Goal: Task Accomplishment & Management: Manage account settings

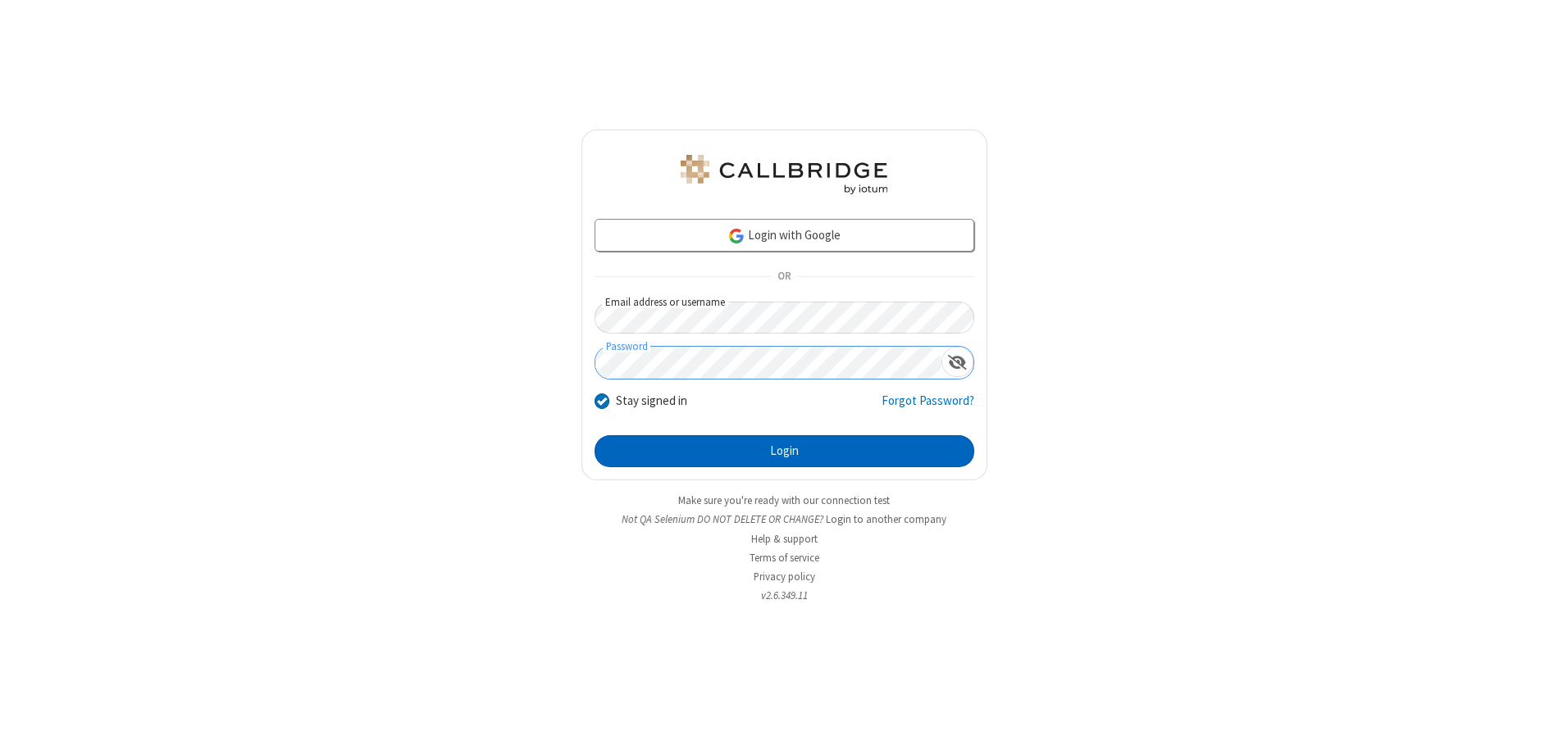
click at [784, 451] on button "Login" at bounding box center [784, 452] width 380 height 33
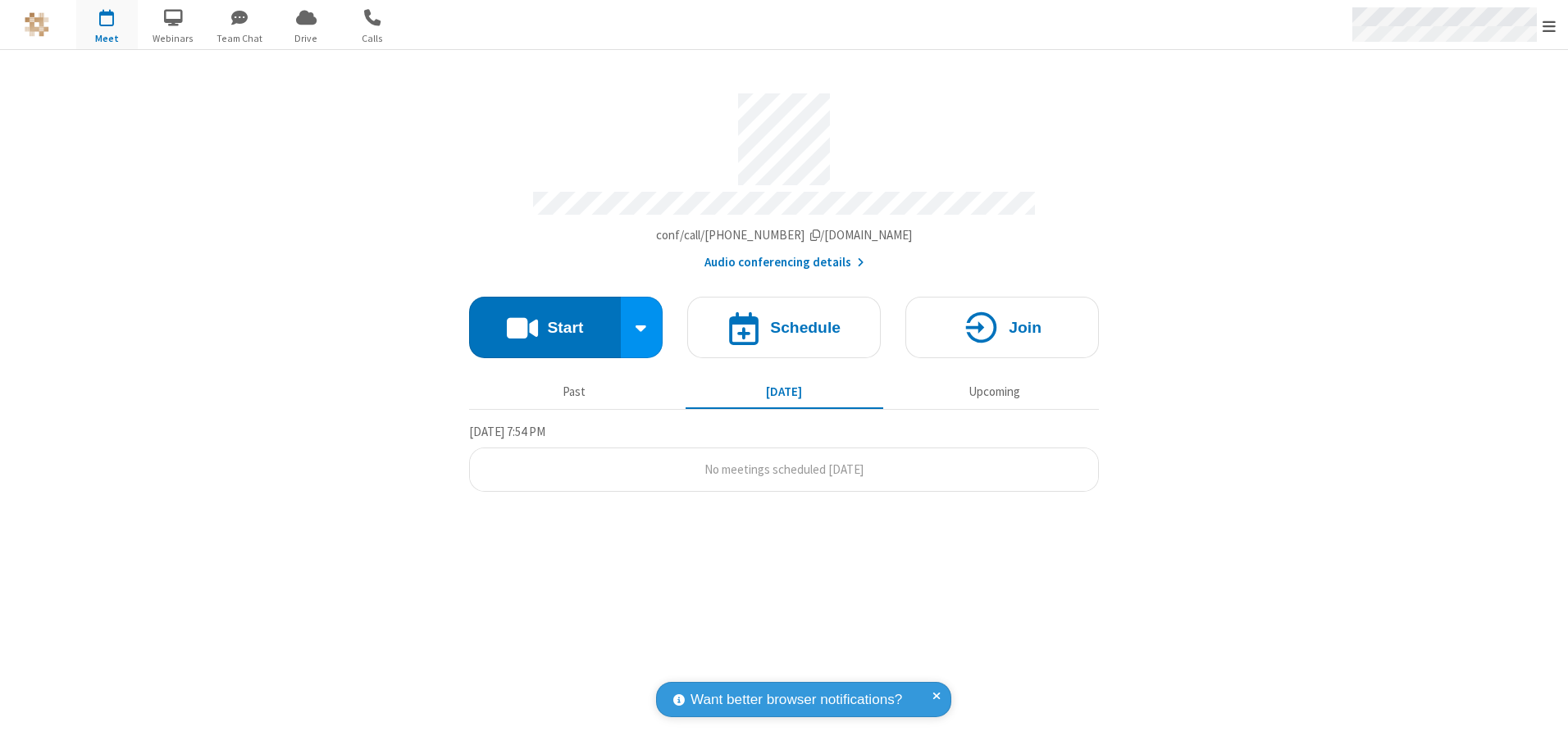
click at [1550, 25] on span "Open menu" at bounding box center [1549, 26] width 13 height 16
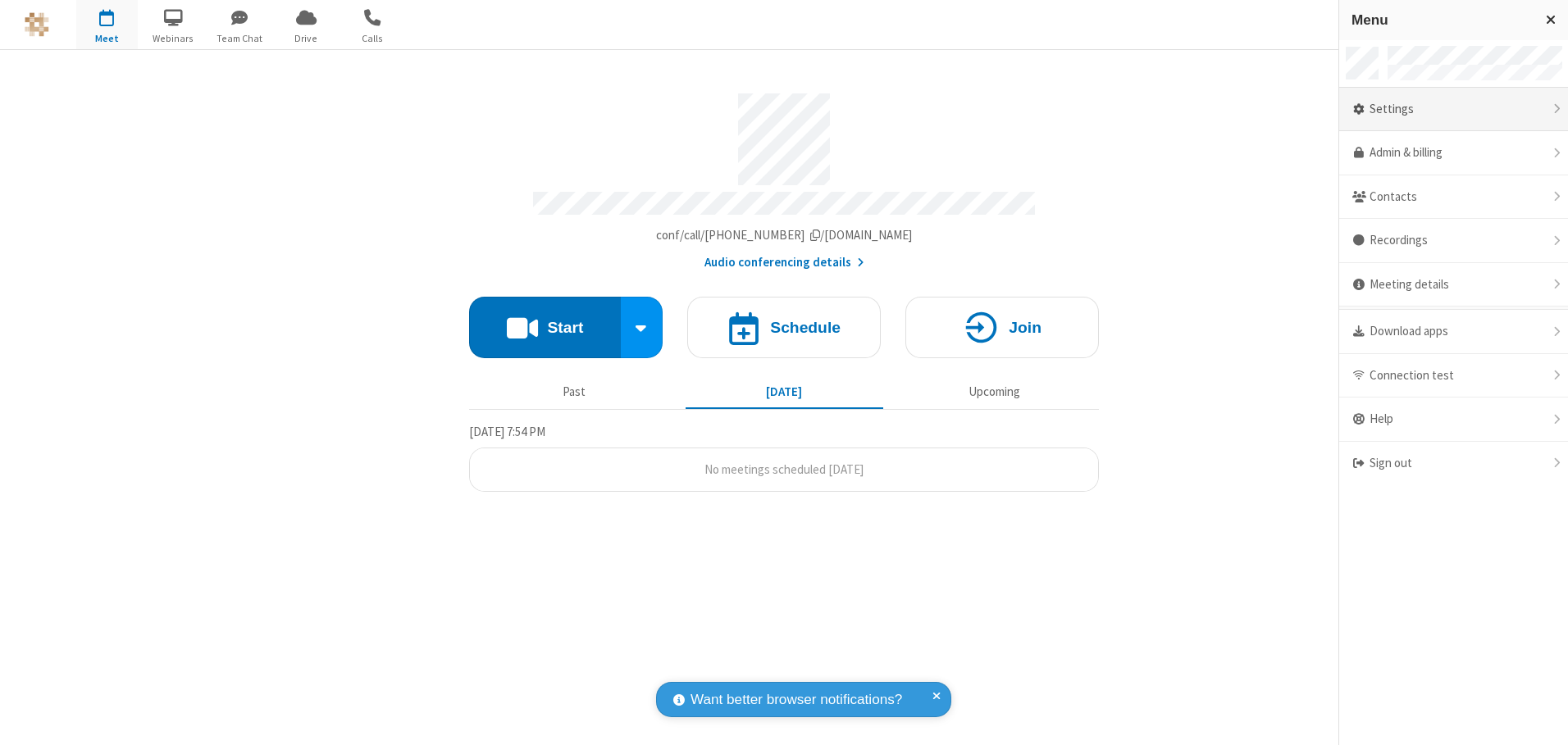
click at [1454, 109] on div "Settings" at bounding box center [1454, 110] width 229 height 44
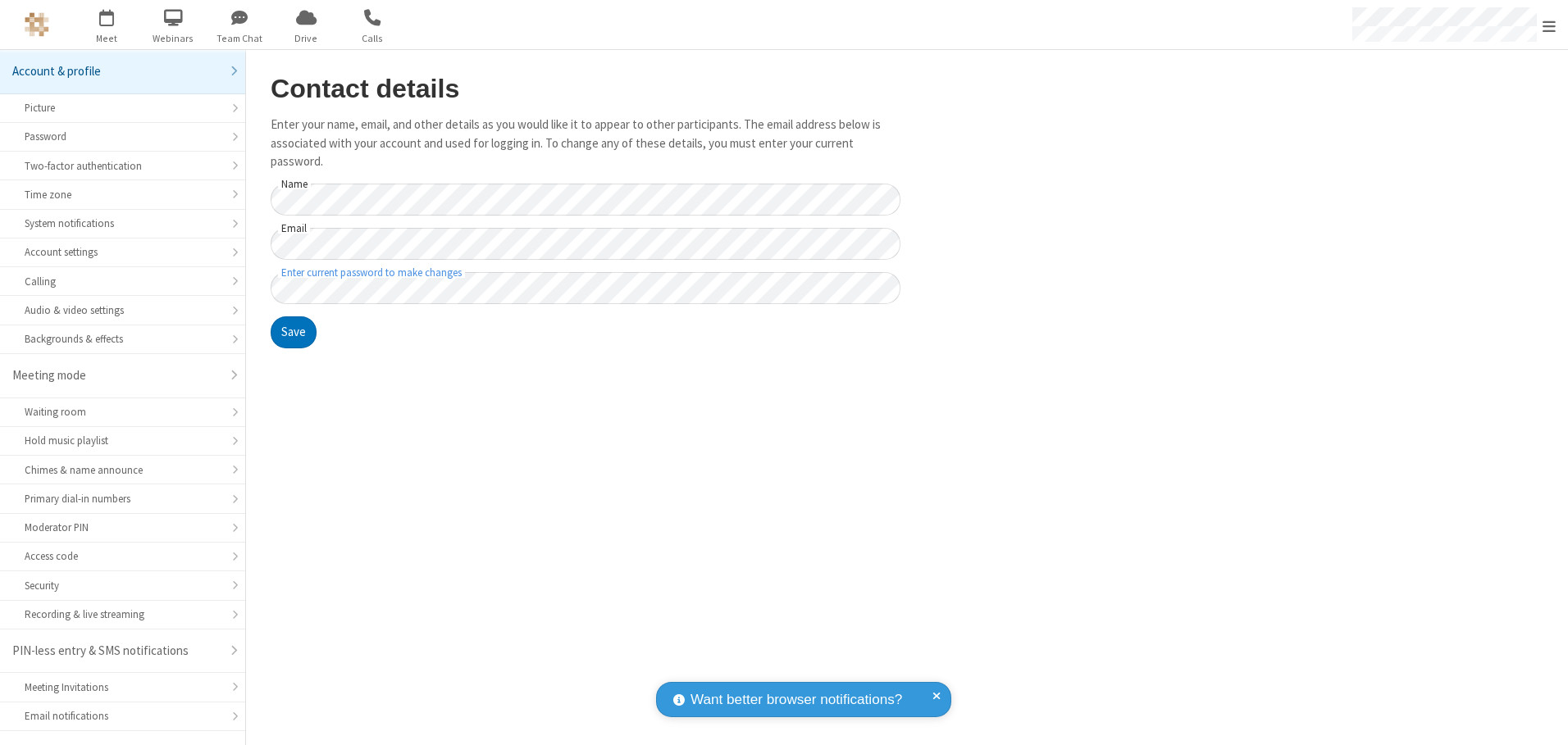
scroll to position [29, 0]
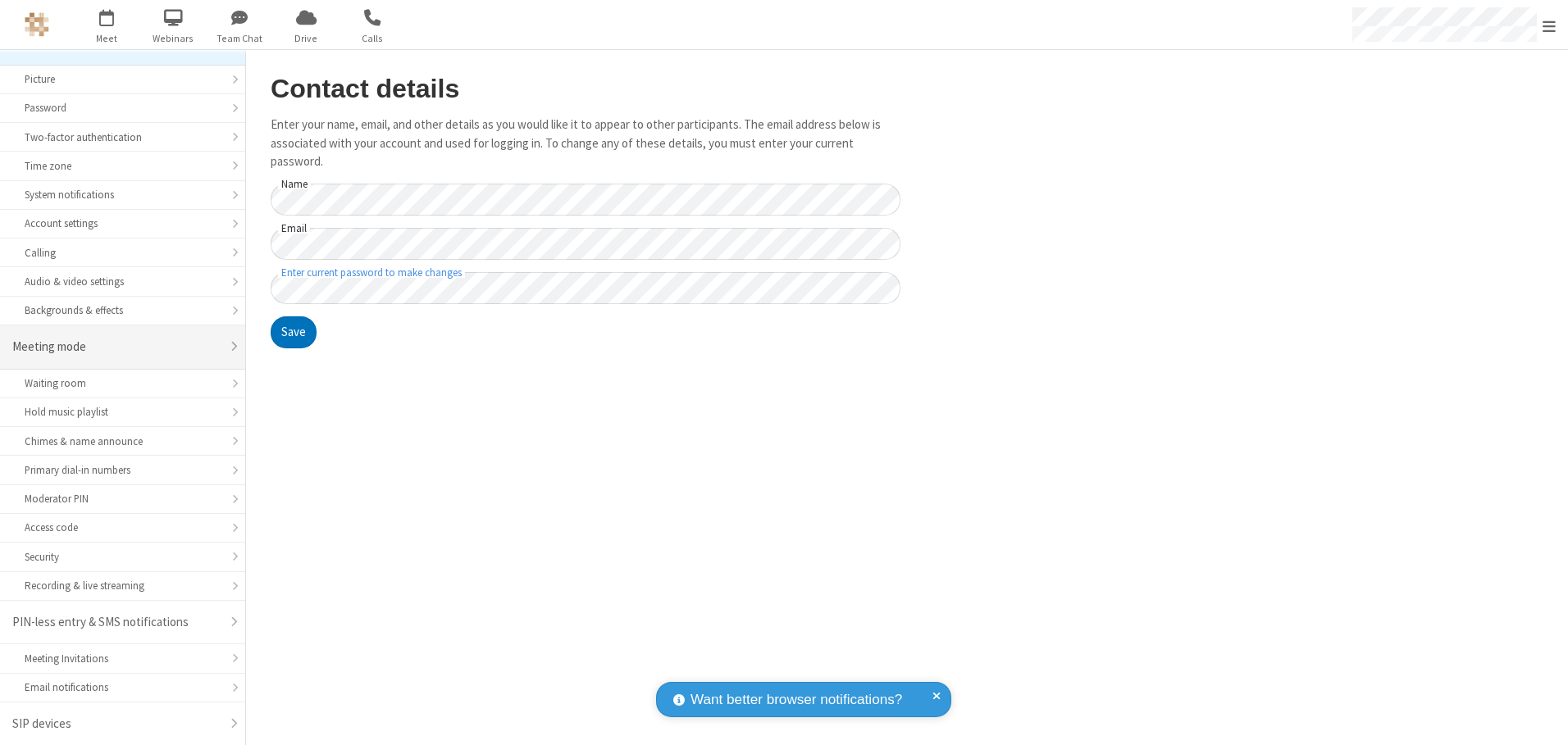
click at [116, 347] on div "Meeting mode" at bounding box center [116, 347] width 208 height 19
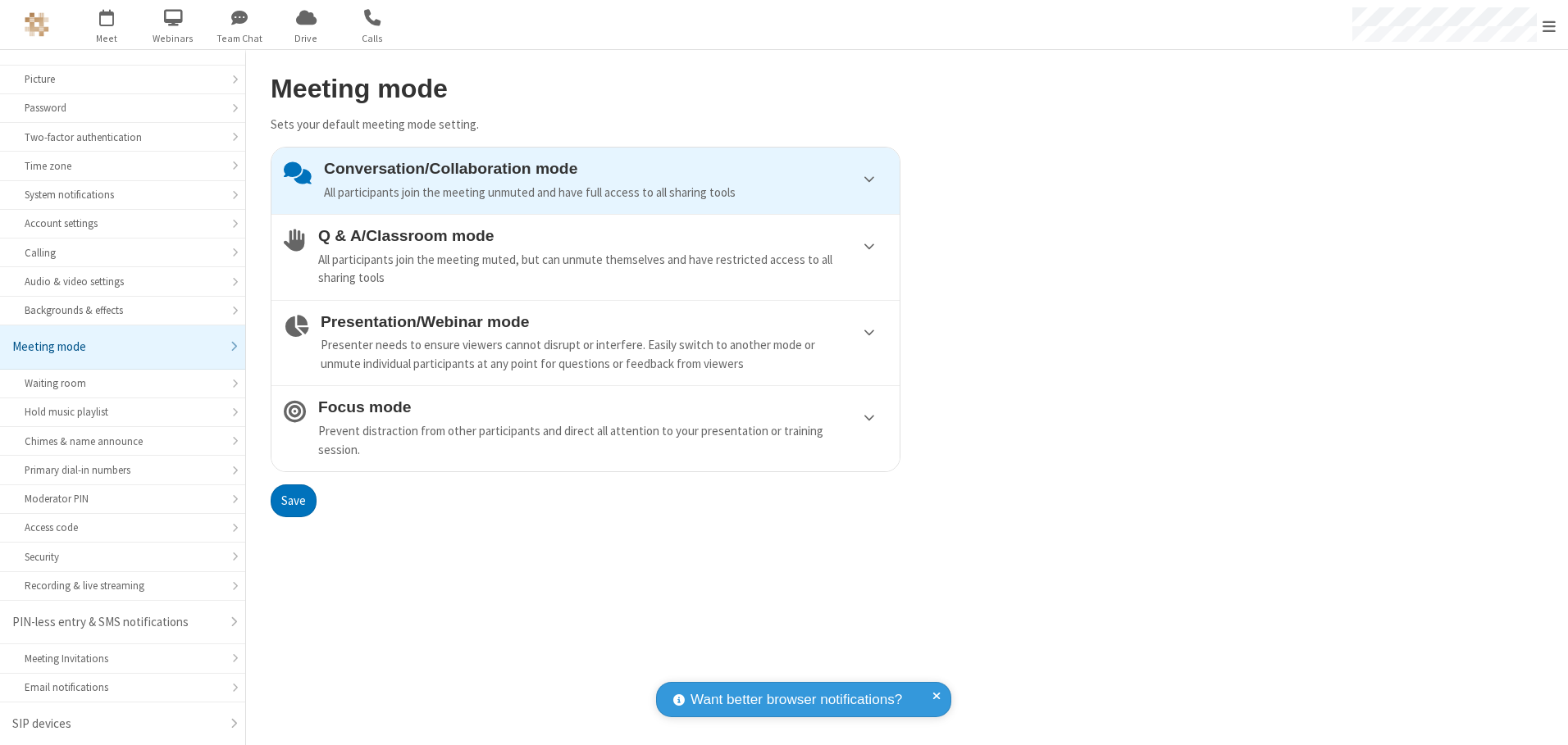
click at [586, 181] on div "Conversation/Collaboration mode All participants join the meeting unmuted and h…" at bounding box center [606, 181] width 564 height 42
click at [293, 500] on button "Save" at bounding box center [293, 501] width 46 height 33
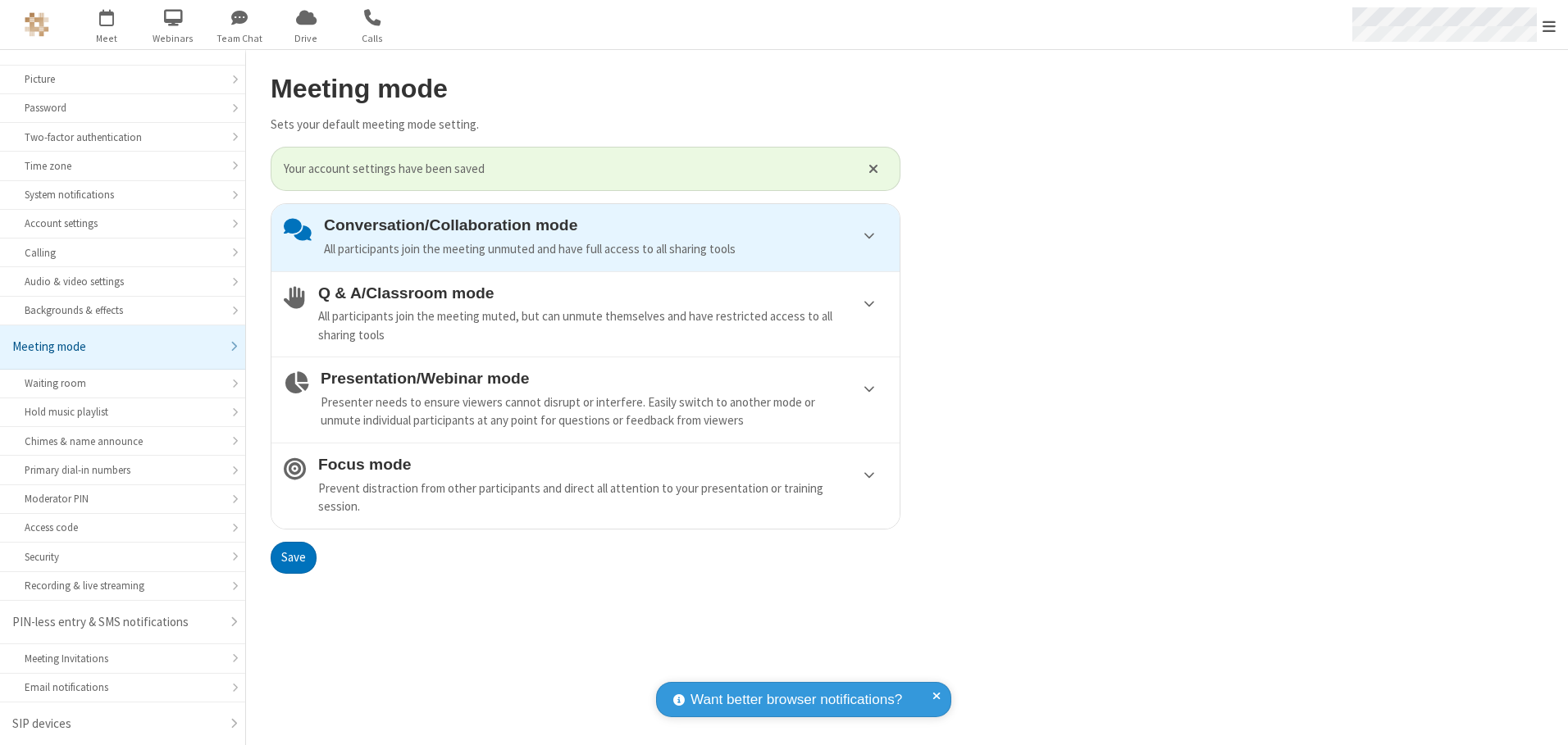
click at [1550, 25] on span "Open menu" at bounding box center [1549, 26] width 13 height 16
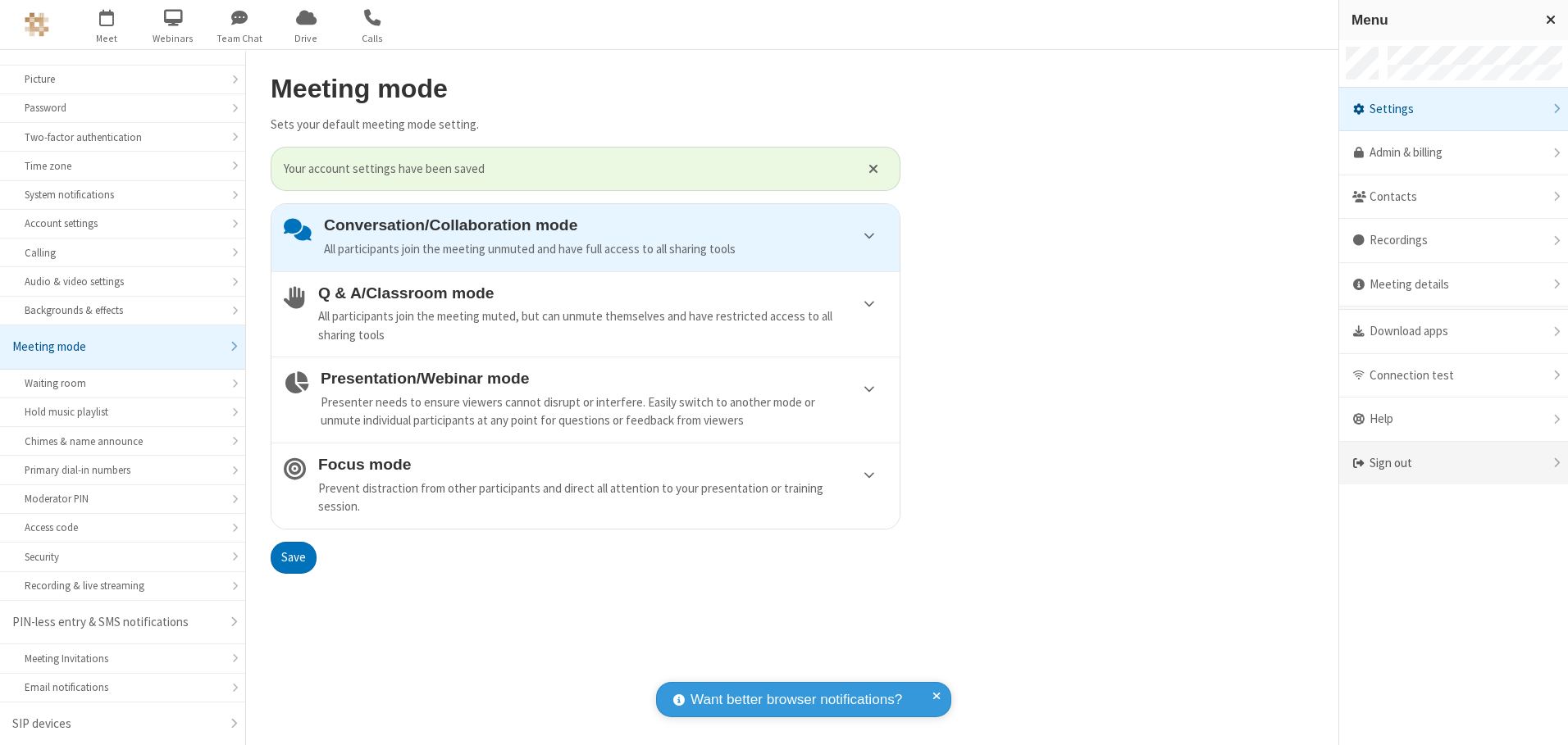
click at [1454, 463] on div "Sign out" at bounding box center [1454, 464] width 229 height 44
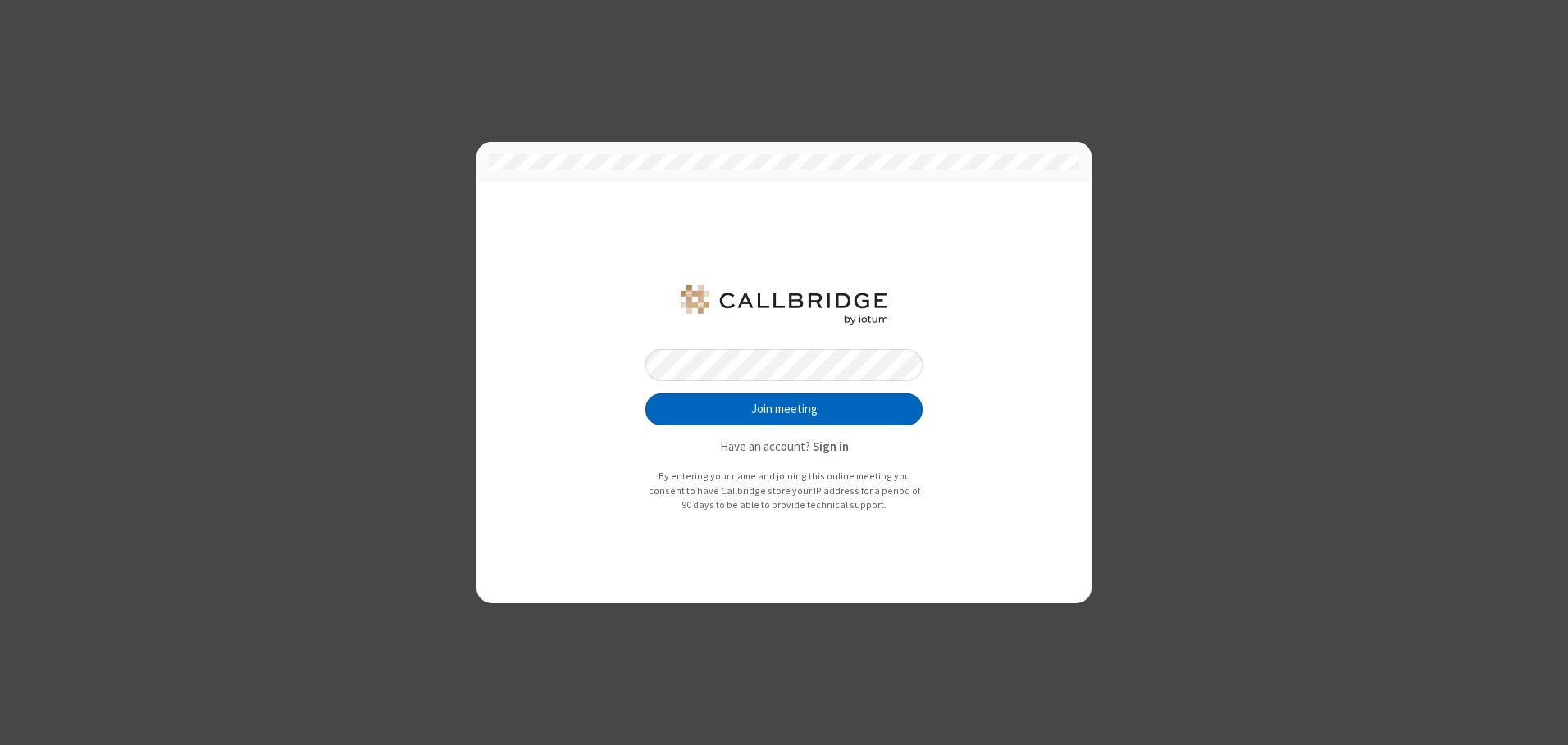
click at [784, 409] on button "Join meeting" at bounding box center [784, 410] width 277 height 33
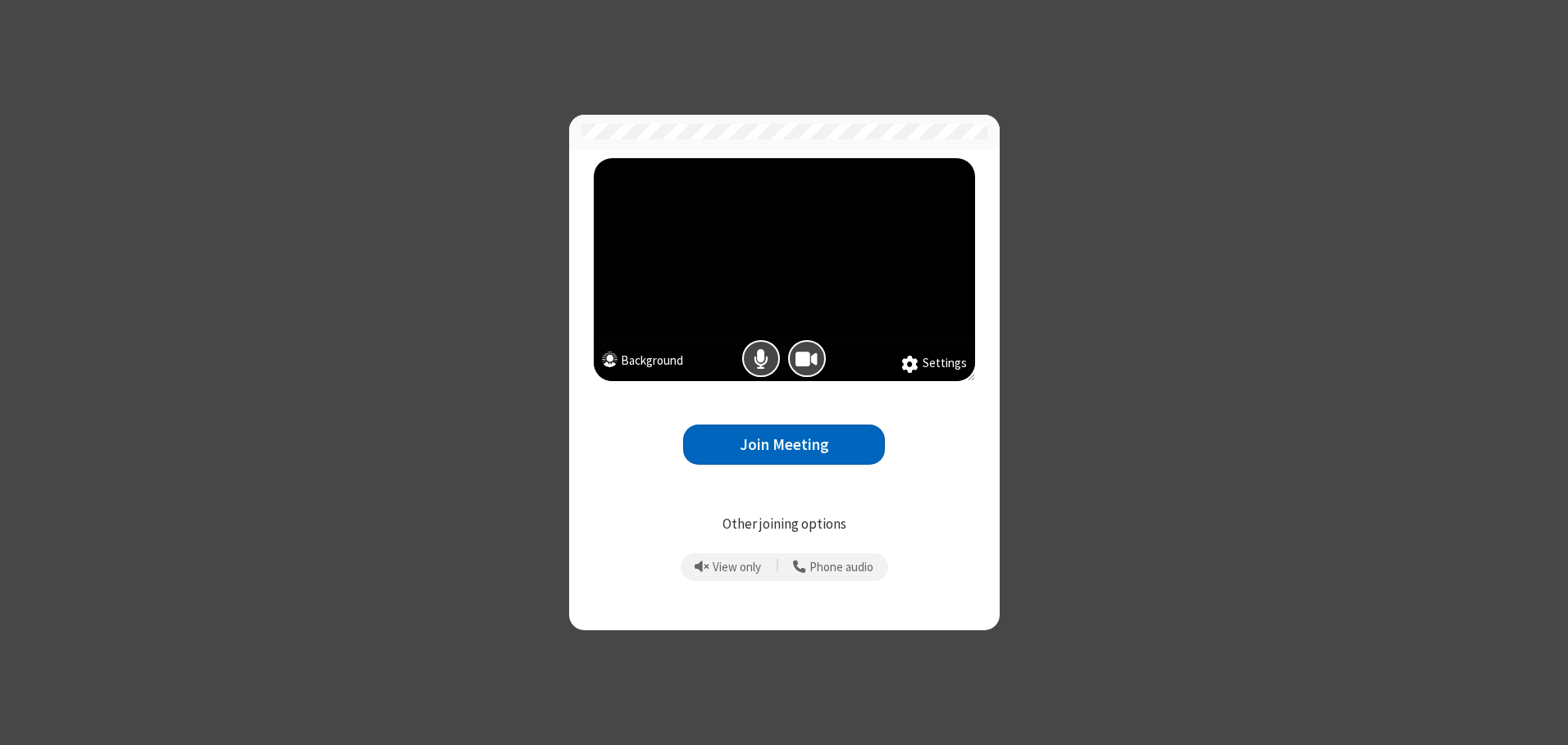
click at [784, 445] on button "Join Meeting" at bounding box center [784, 445] width 202 height 40
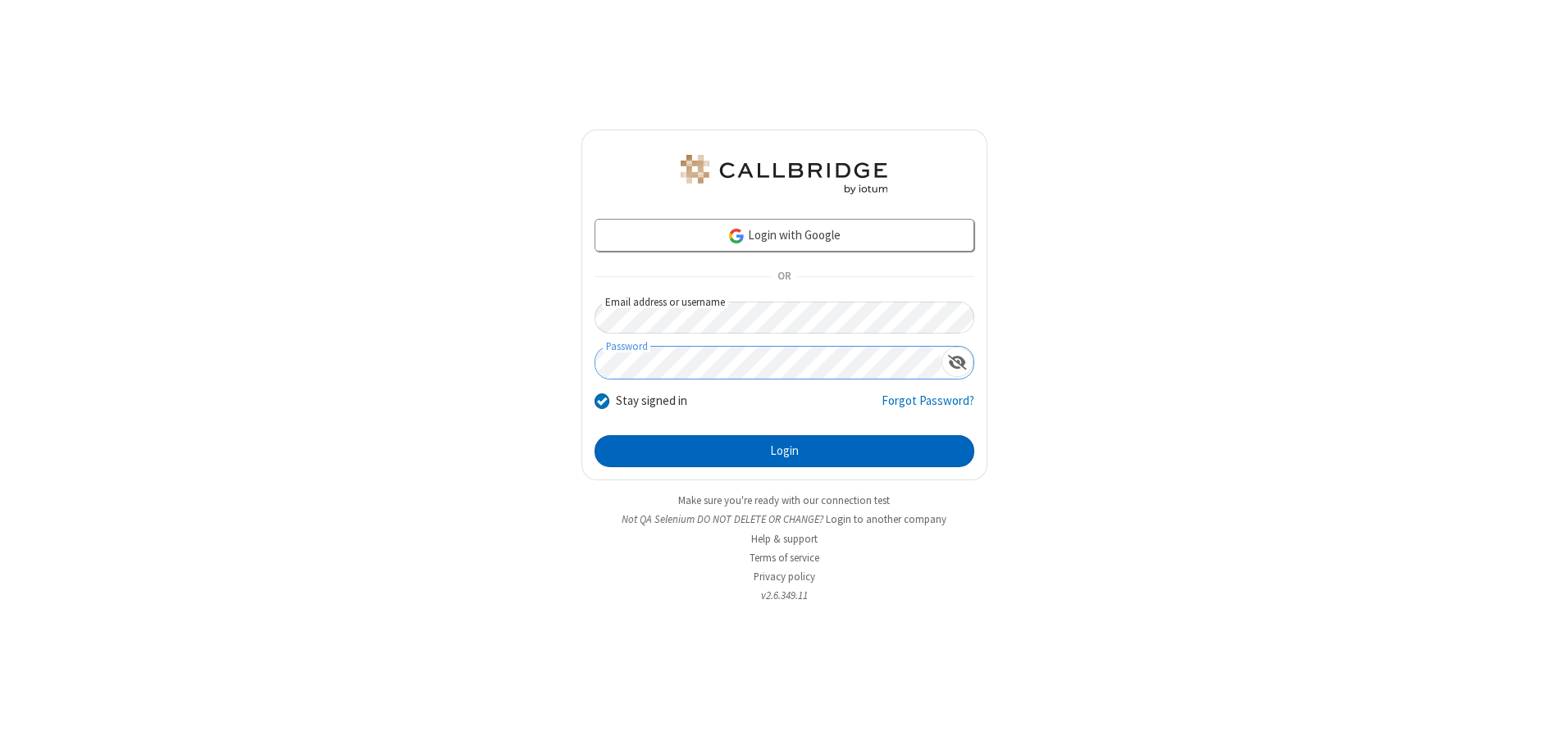
click at [784, 451] on button "Login" at bounding box center [784, 452] width 380 height 33
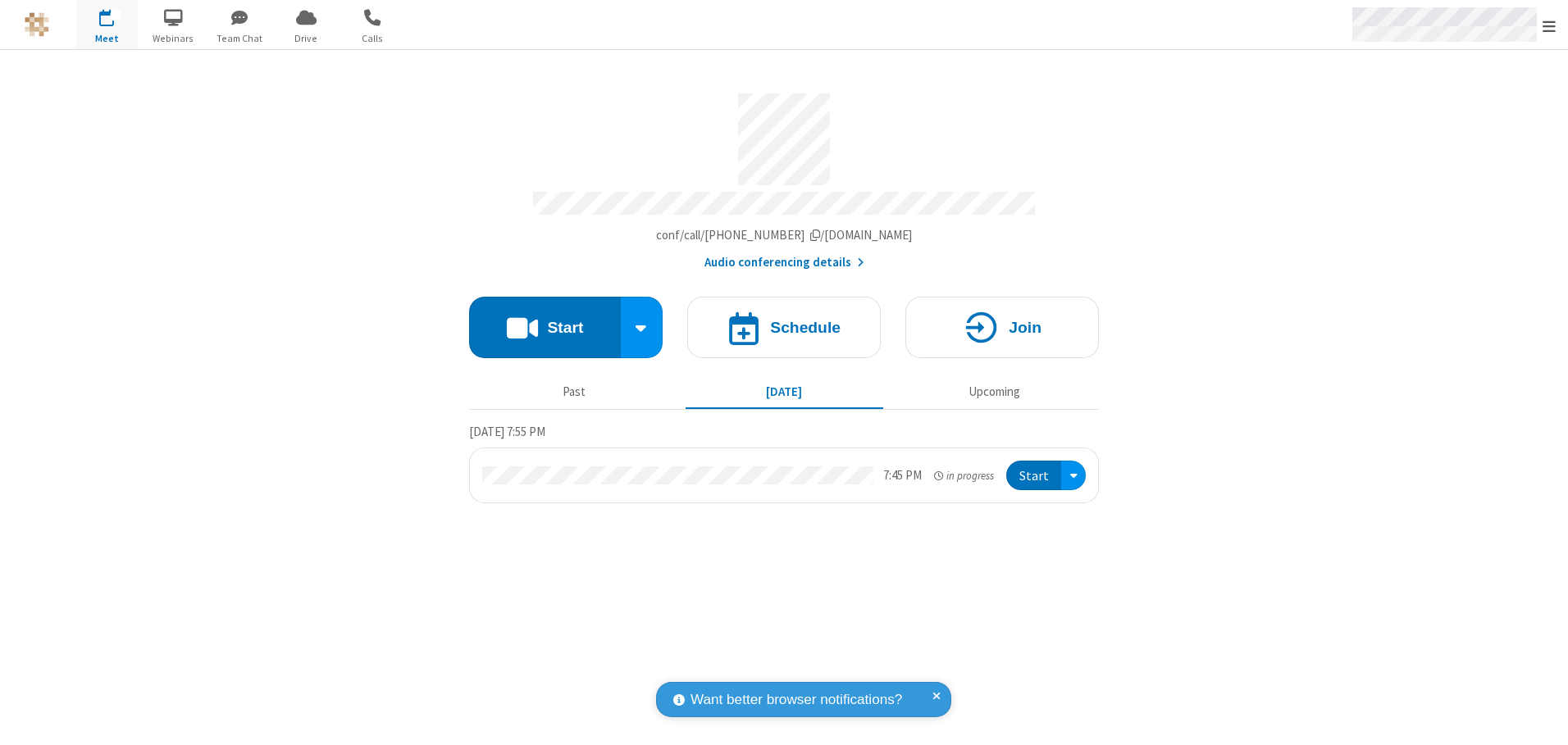
click at [1550, 25] on span "Open menu" at bounding box center [1549, 26] width 13 height 16
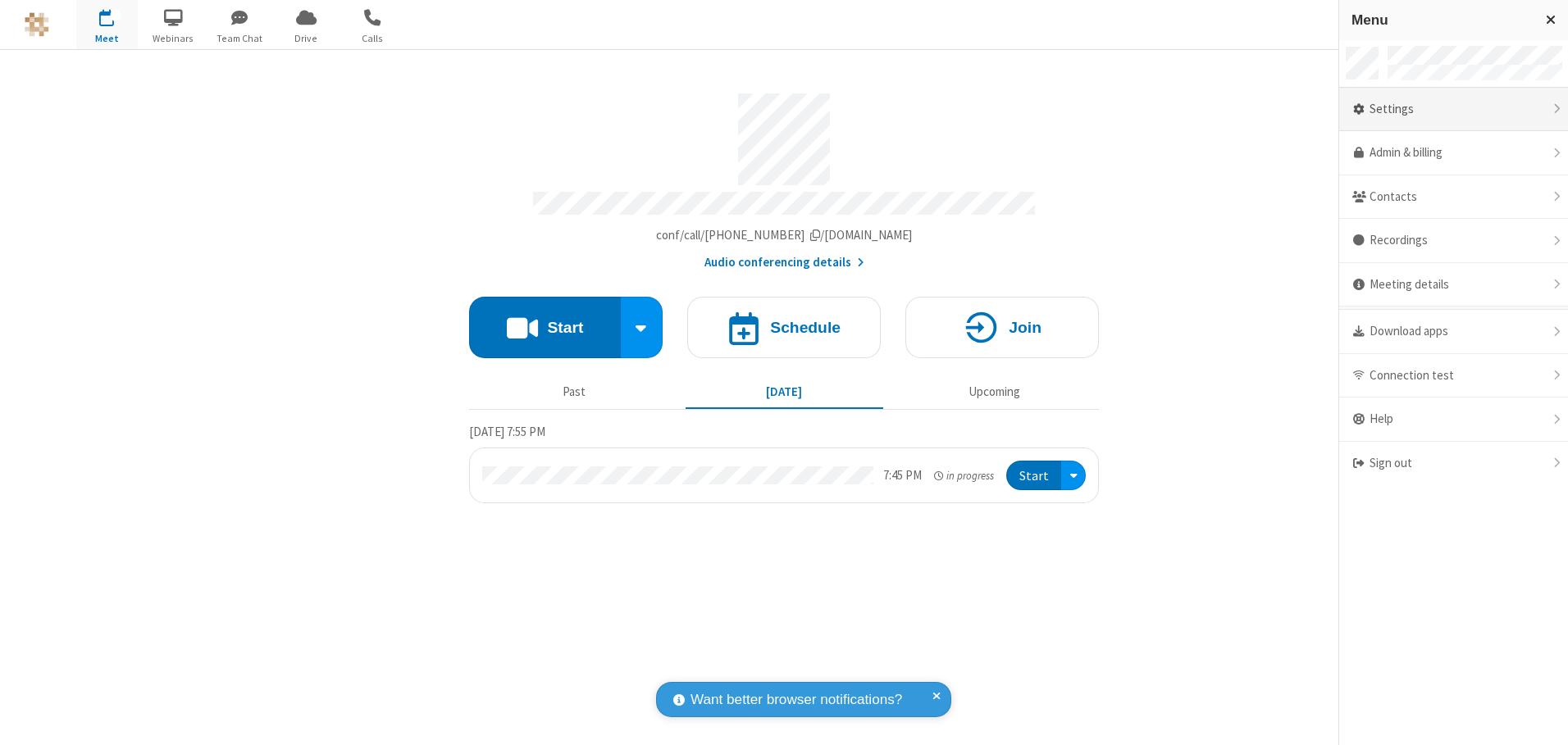
click at [1454, 109] on div "Settings" at bounding box center [1454, 110] width 229 height 44
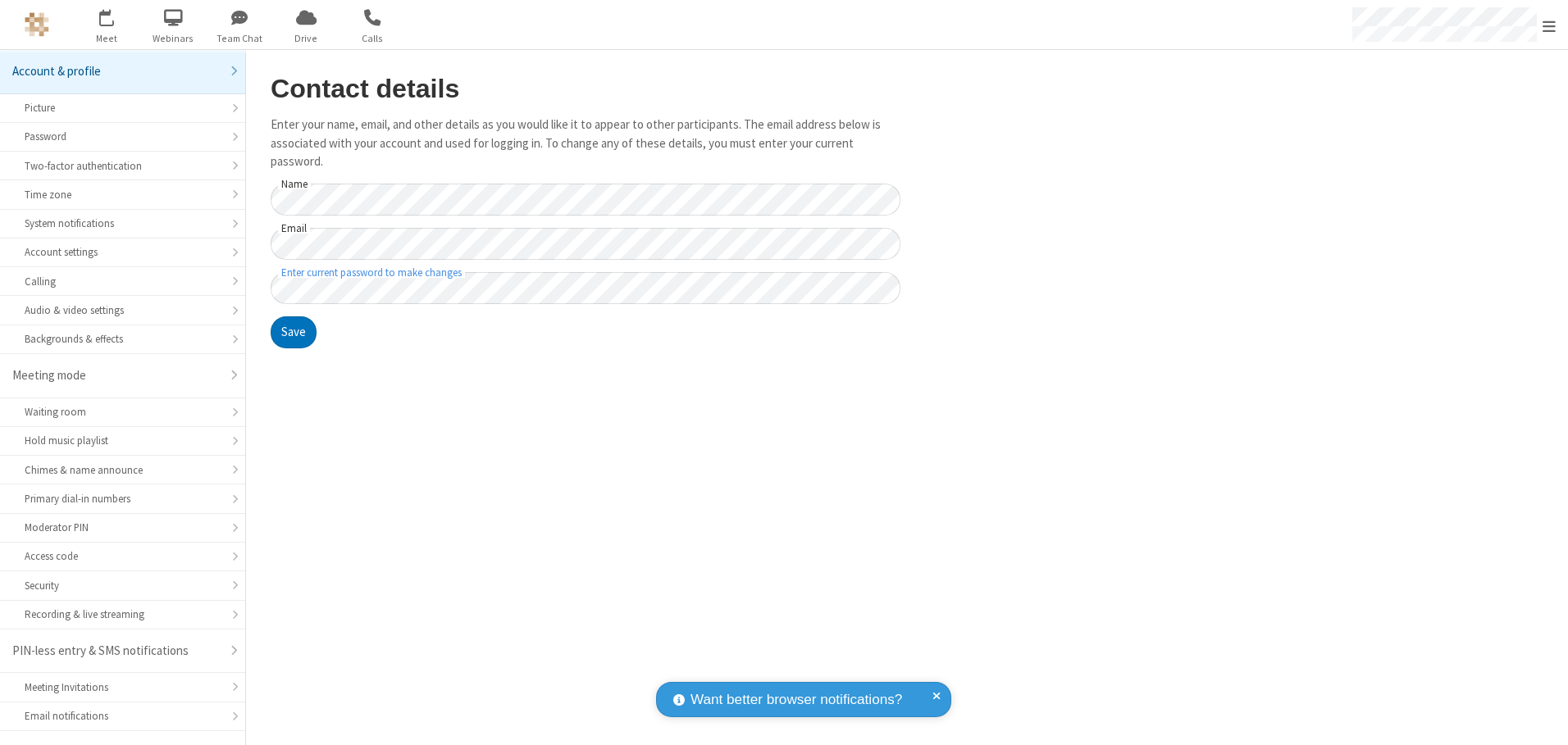
scroll to position [29, 0]
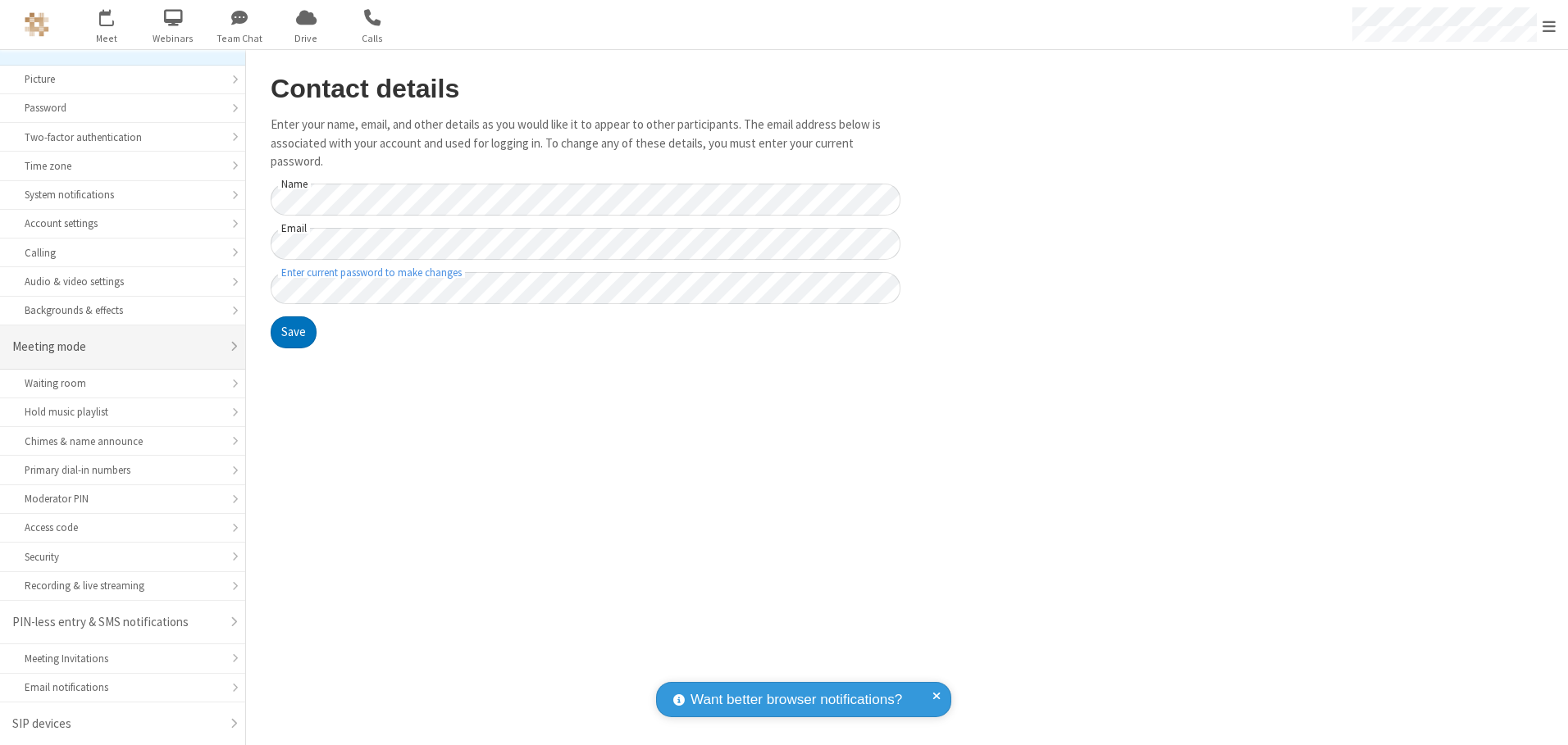
click at [116, 347] on div "Meeting mode" at bounding box center [116, 347] width 208 height 19
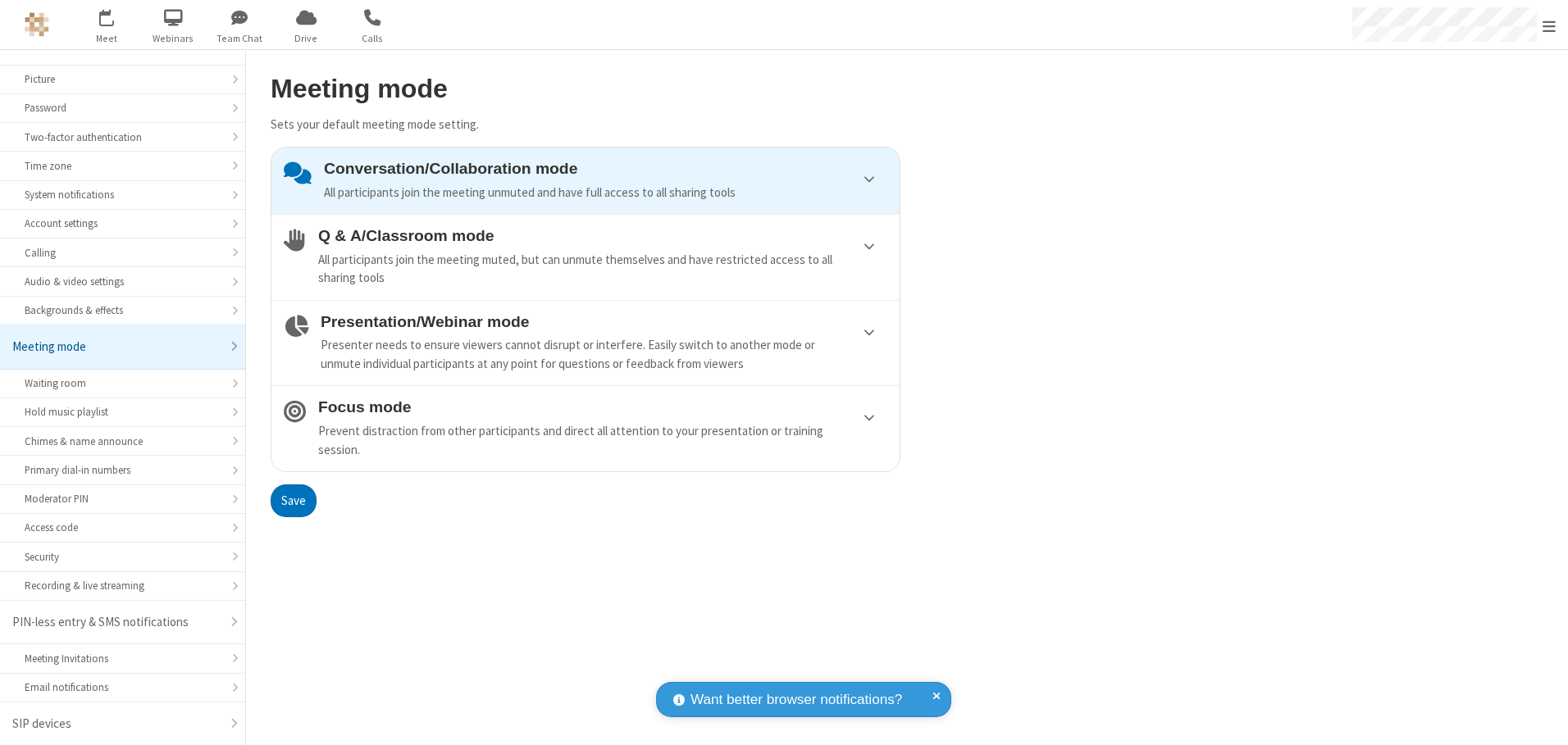
click at [586, 181] on div "Conversation/Collaboration mode All participants join the meeting unmuted and h…" at bounding box center [606, 181] width 564 height 42
click at [293, 500] on button "Save" at bounding box center [293, 501] width 46 height 33
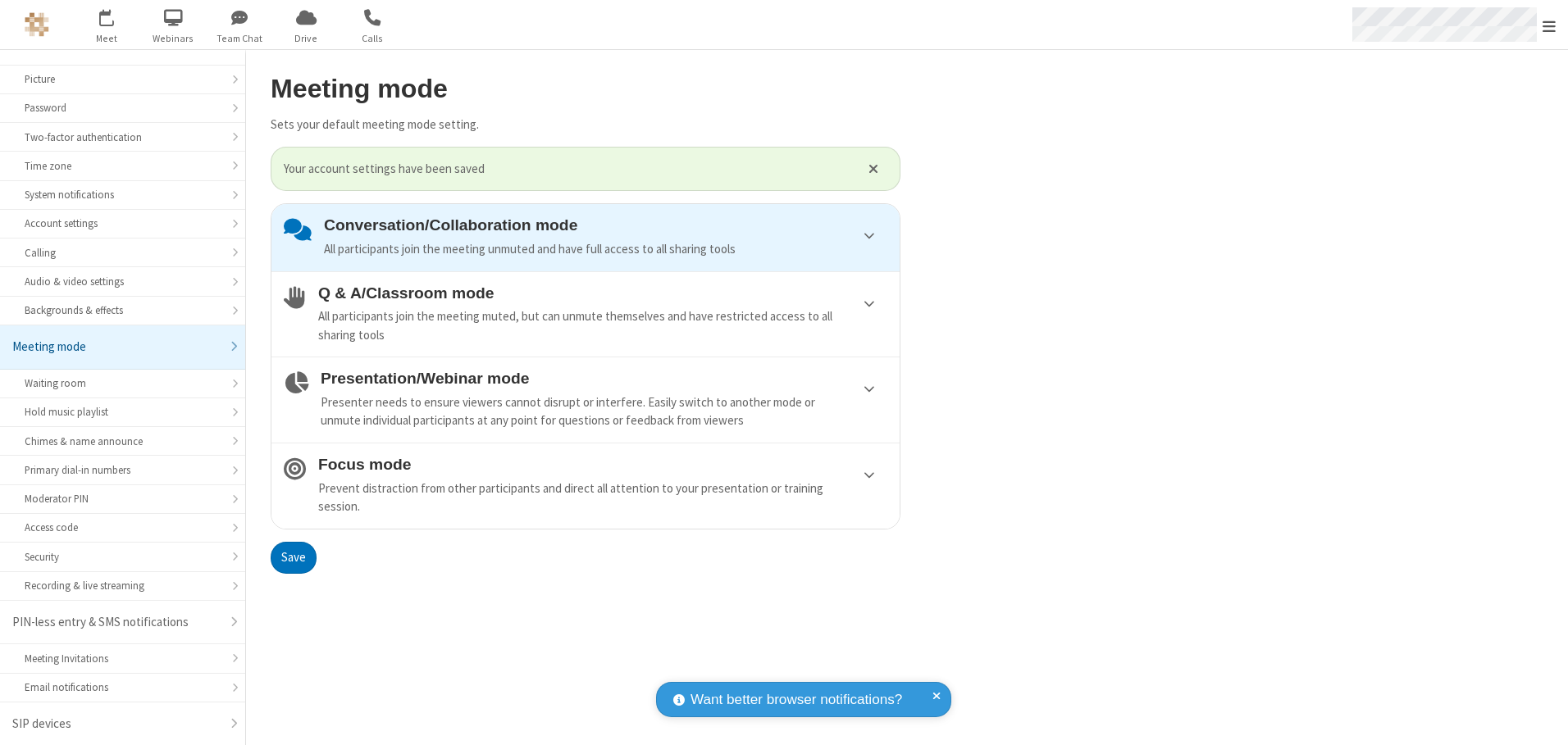
click at [1550, 25] on span "Open menu" at bounding box center [1549, 26] width 13 height 16
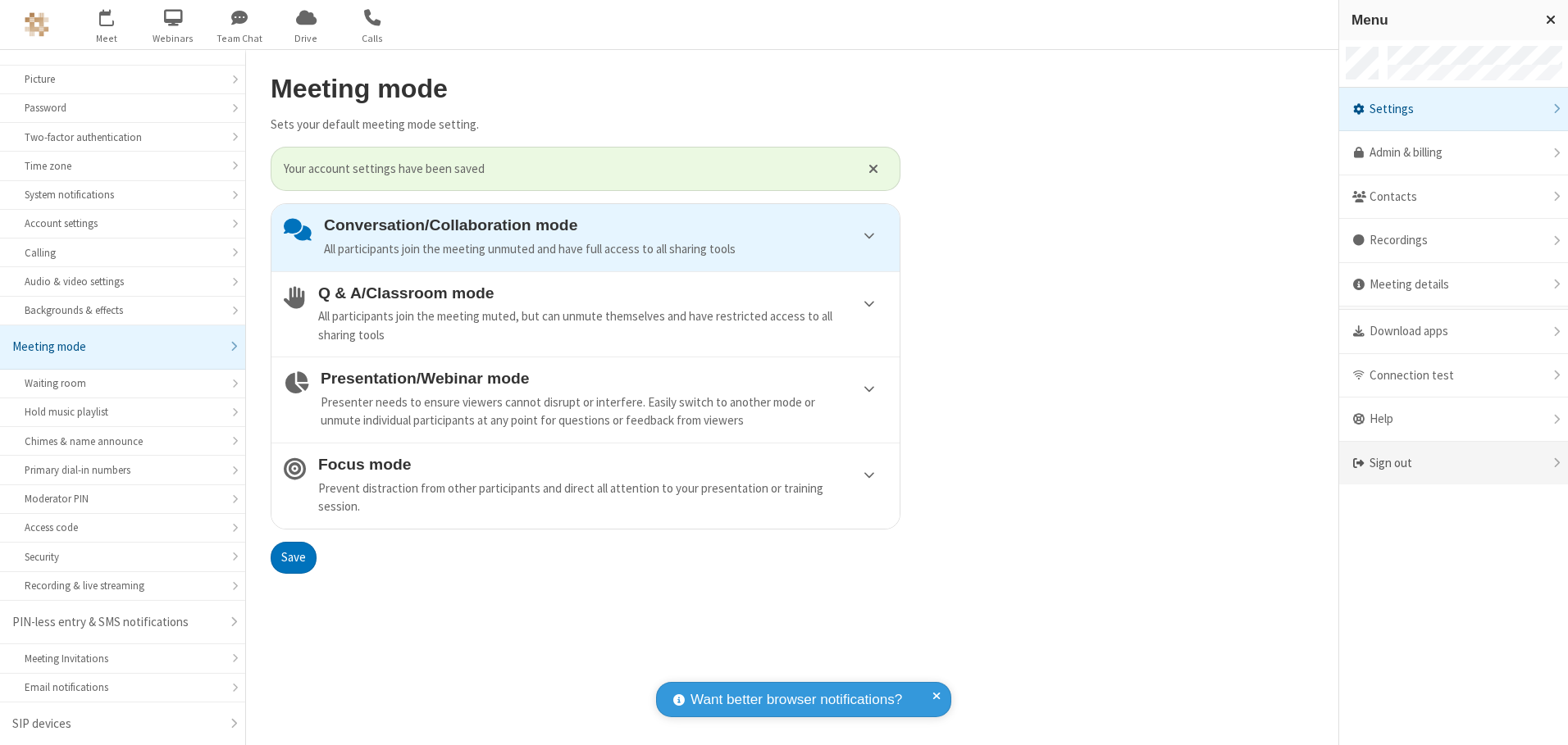
click at [1454, 463] on div "Sign out" at bounding box center [1454, 464] width 229 height 44
